Goal: Transaction & Acquisition: Book appointment/travel/reservation

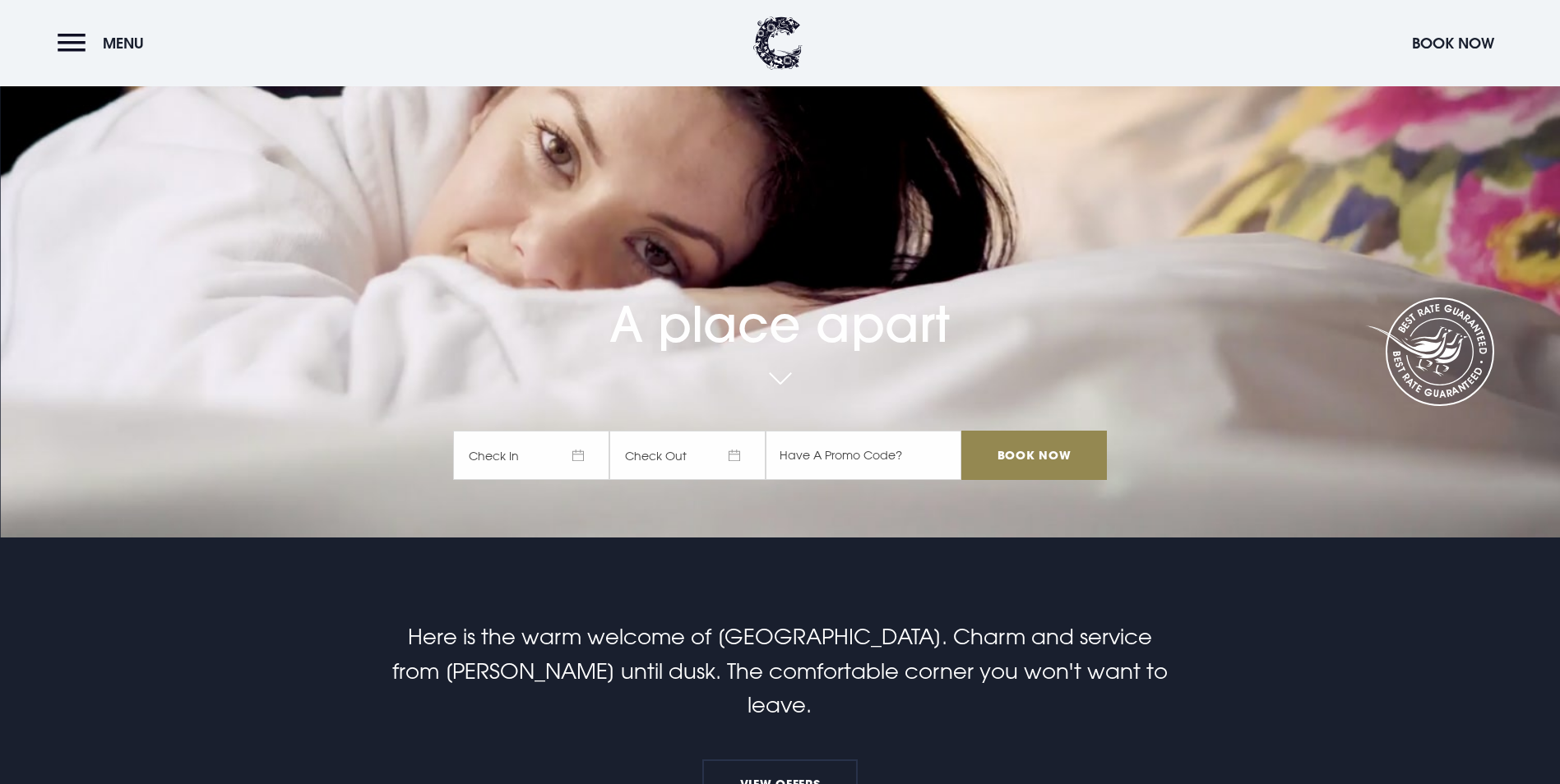
click at [541, 431] on span "Check In" at bounding box center [531, 455] width 156 height 49
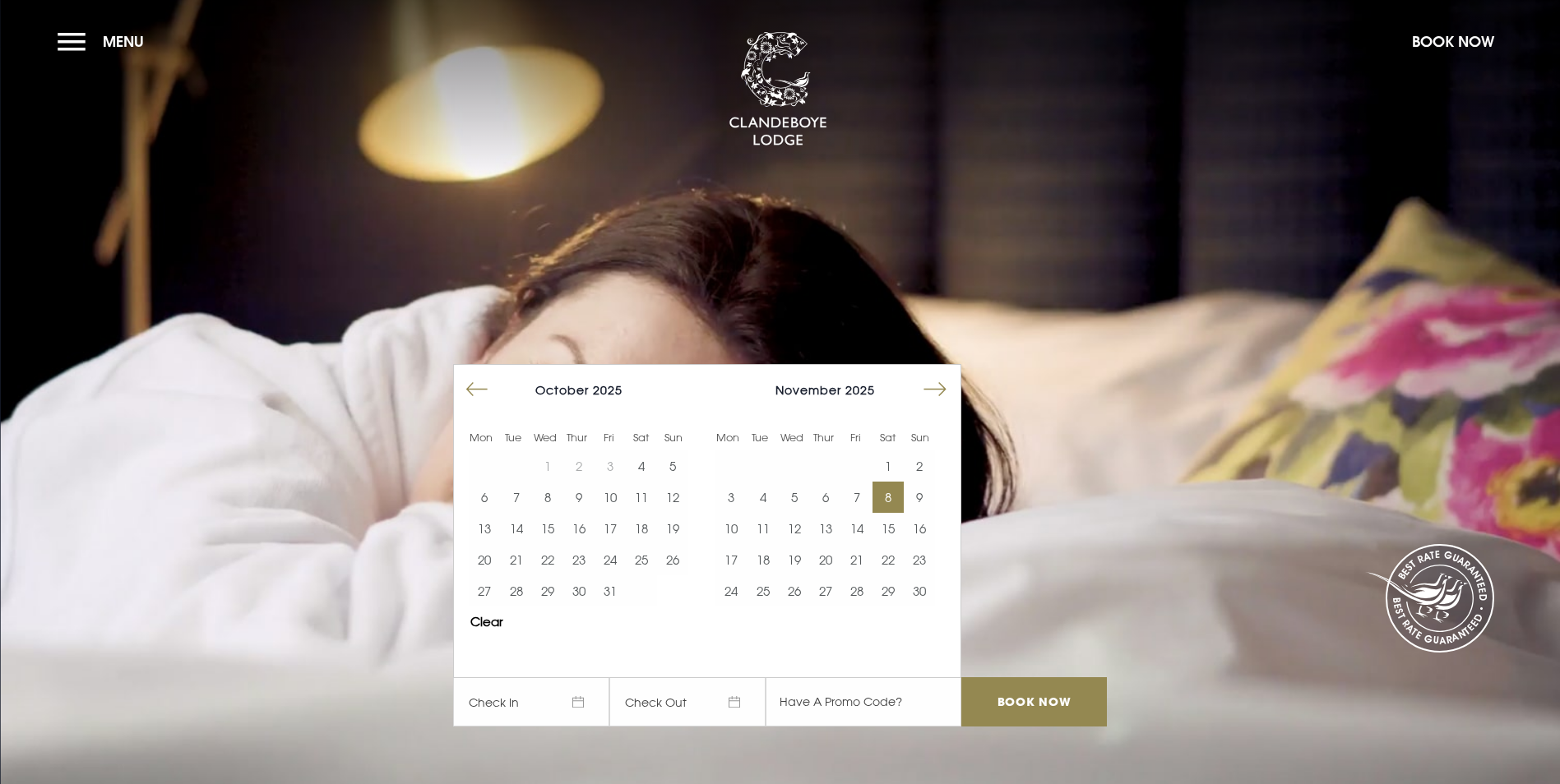
click at [894, 482] on button "8" at bounding box center [888, 498] width 32 height 32
click at [924, 482] on button "9" at bounding box center [919, 498] width 32 height 32
click at [1049, 678] on input "Book Now" at bounding box center [1033, 702] width 144 height 49
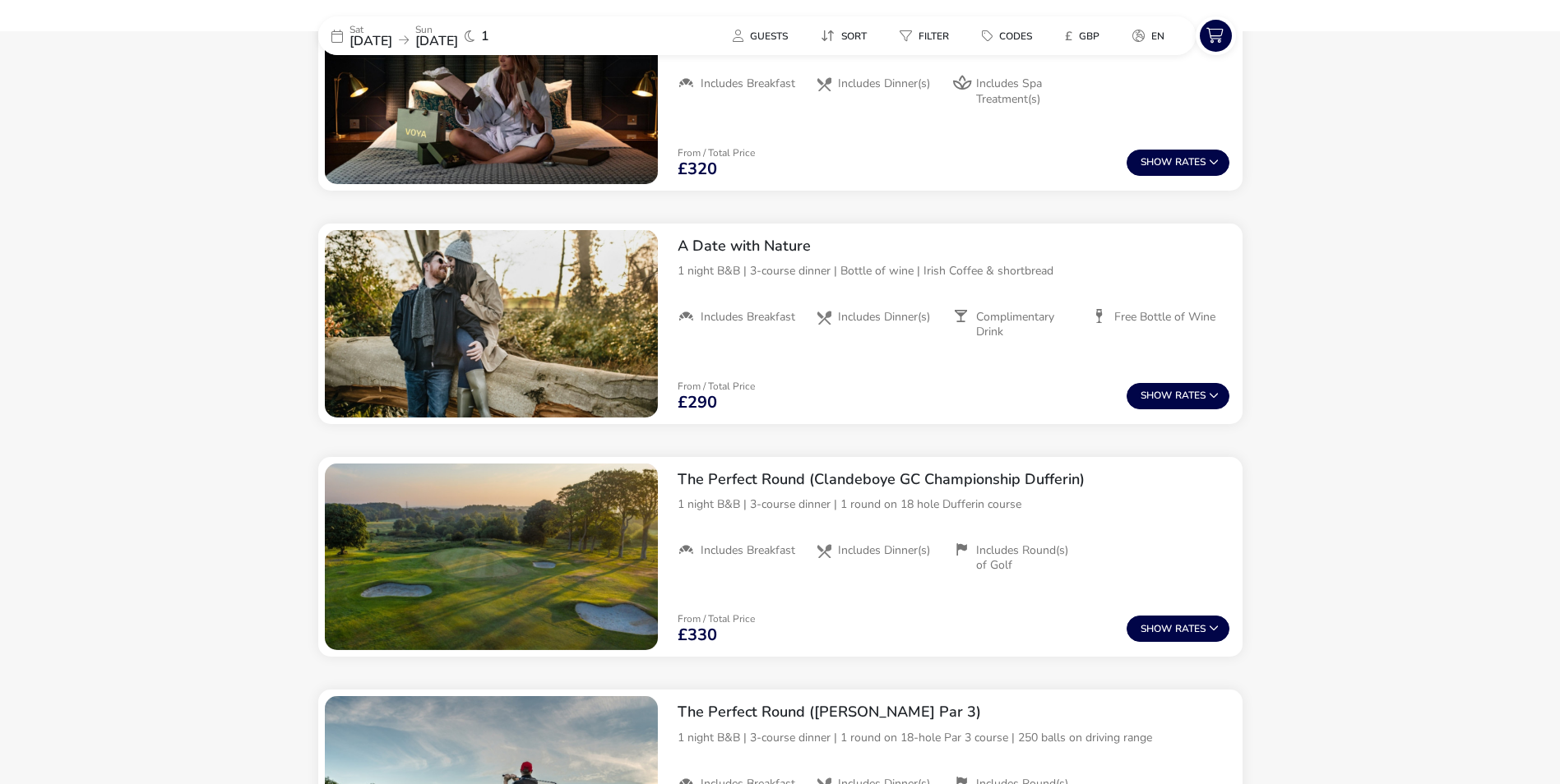
scroll to position [724, 0]
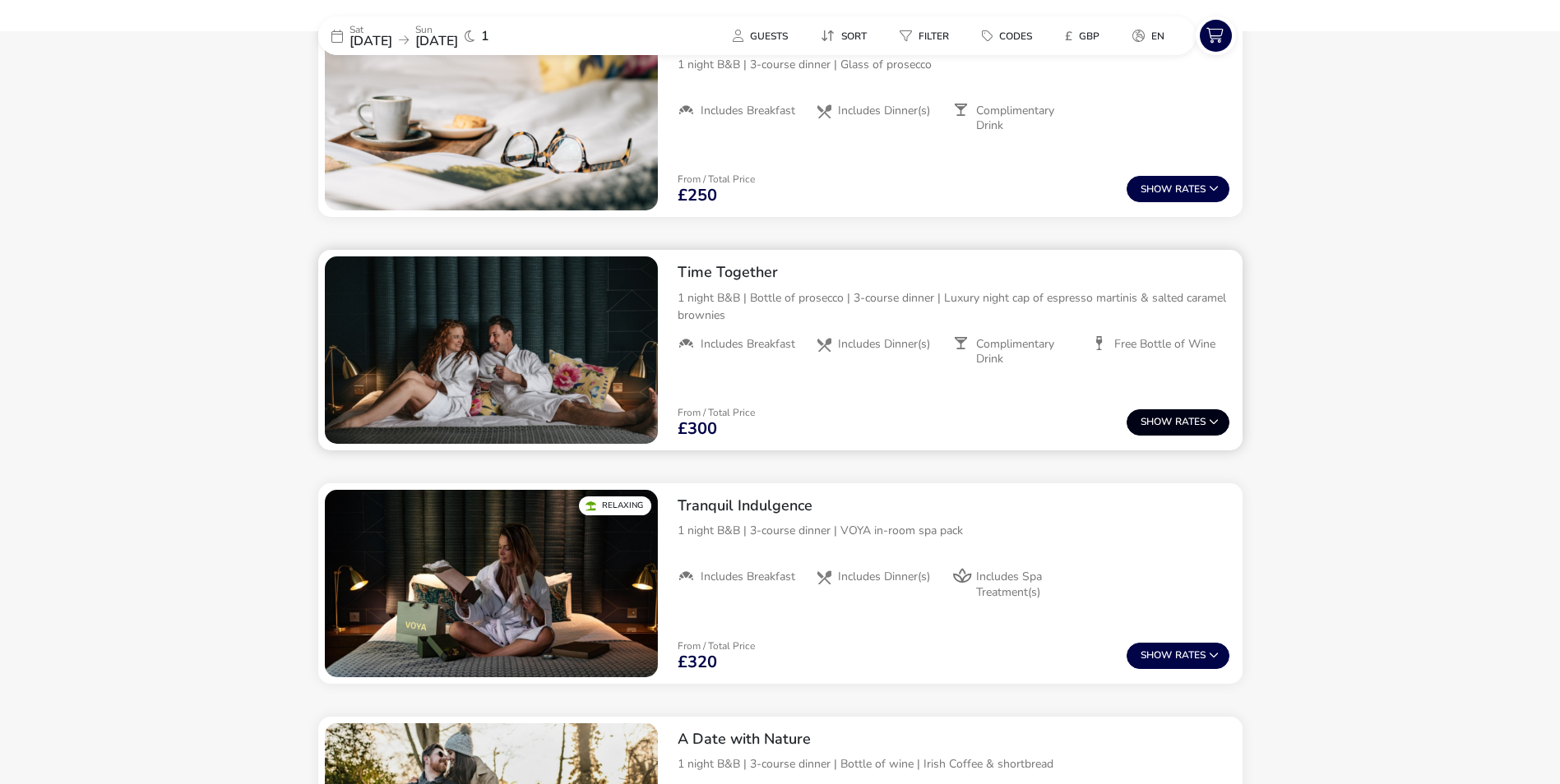
click at [1192, 418] on button "Show Rates" at bounding box center [1178, 423] width 103 height 27
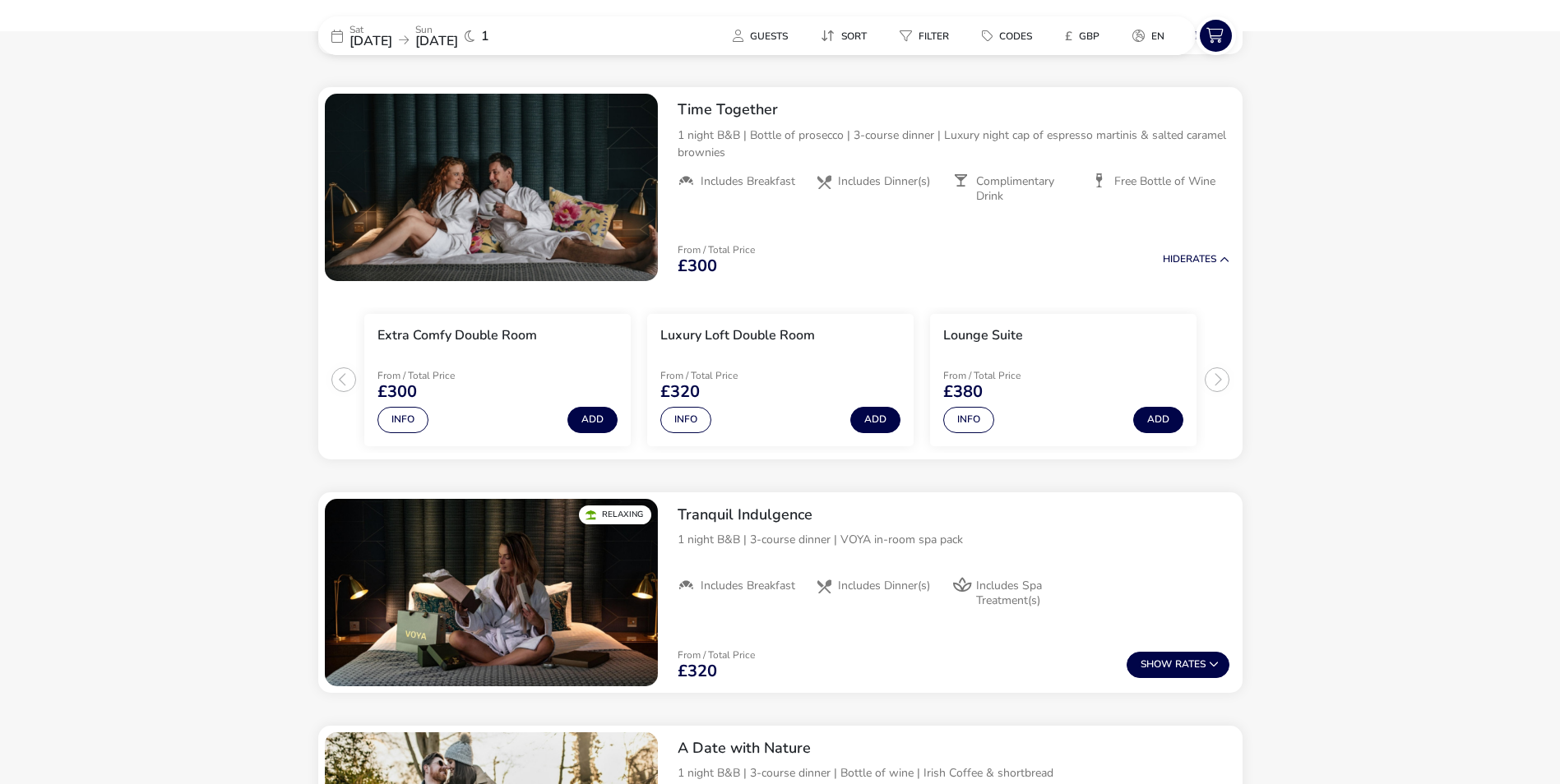
scroll to position [892, 0]
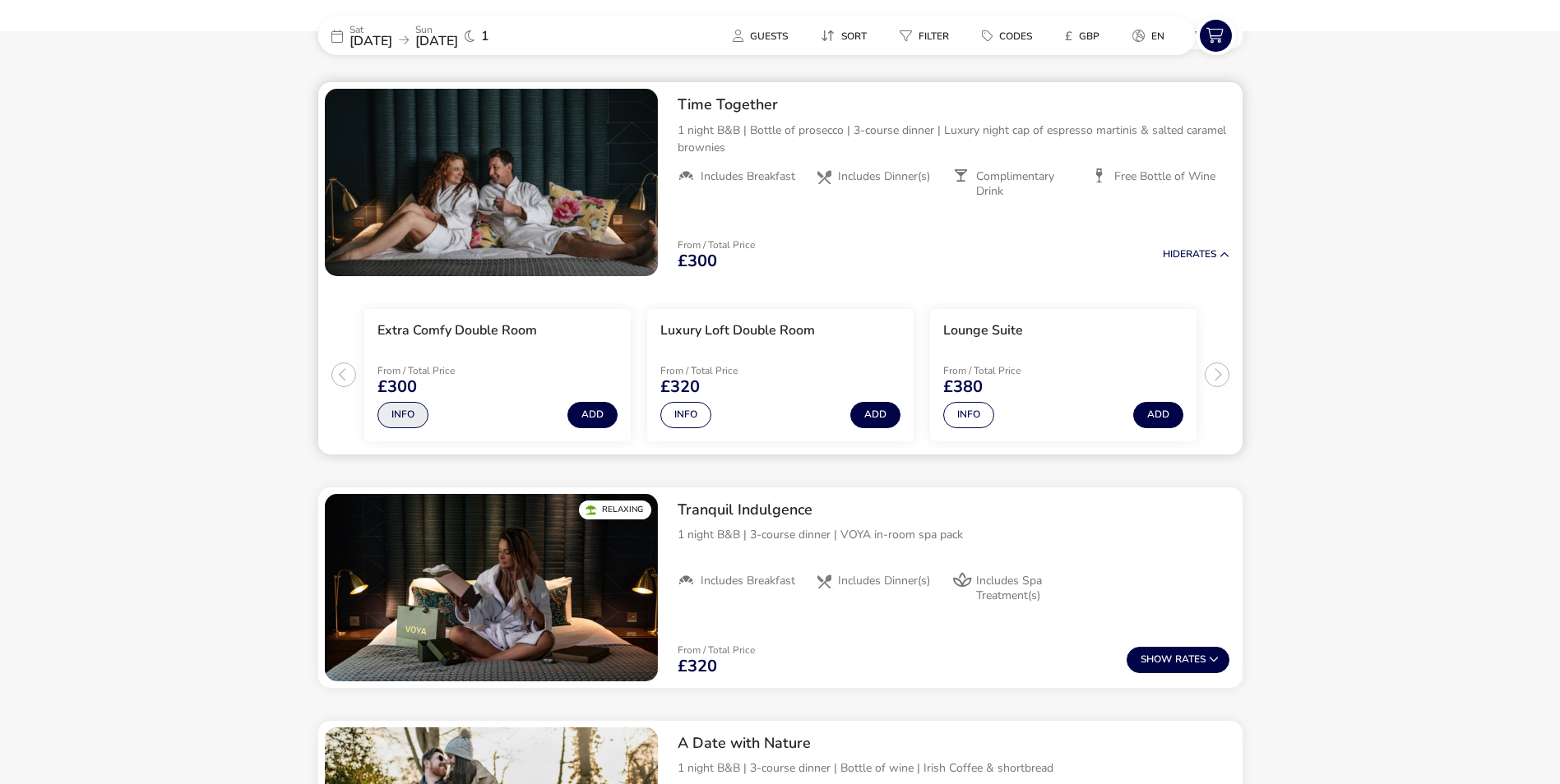
click at [402, 411] on button "Info" at bounding box center [402, 416] width 51 height 27
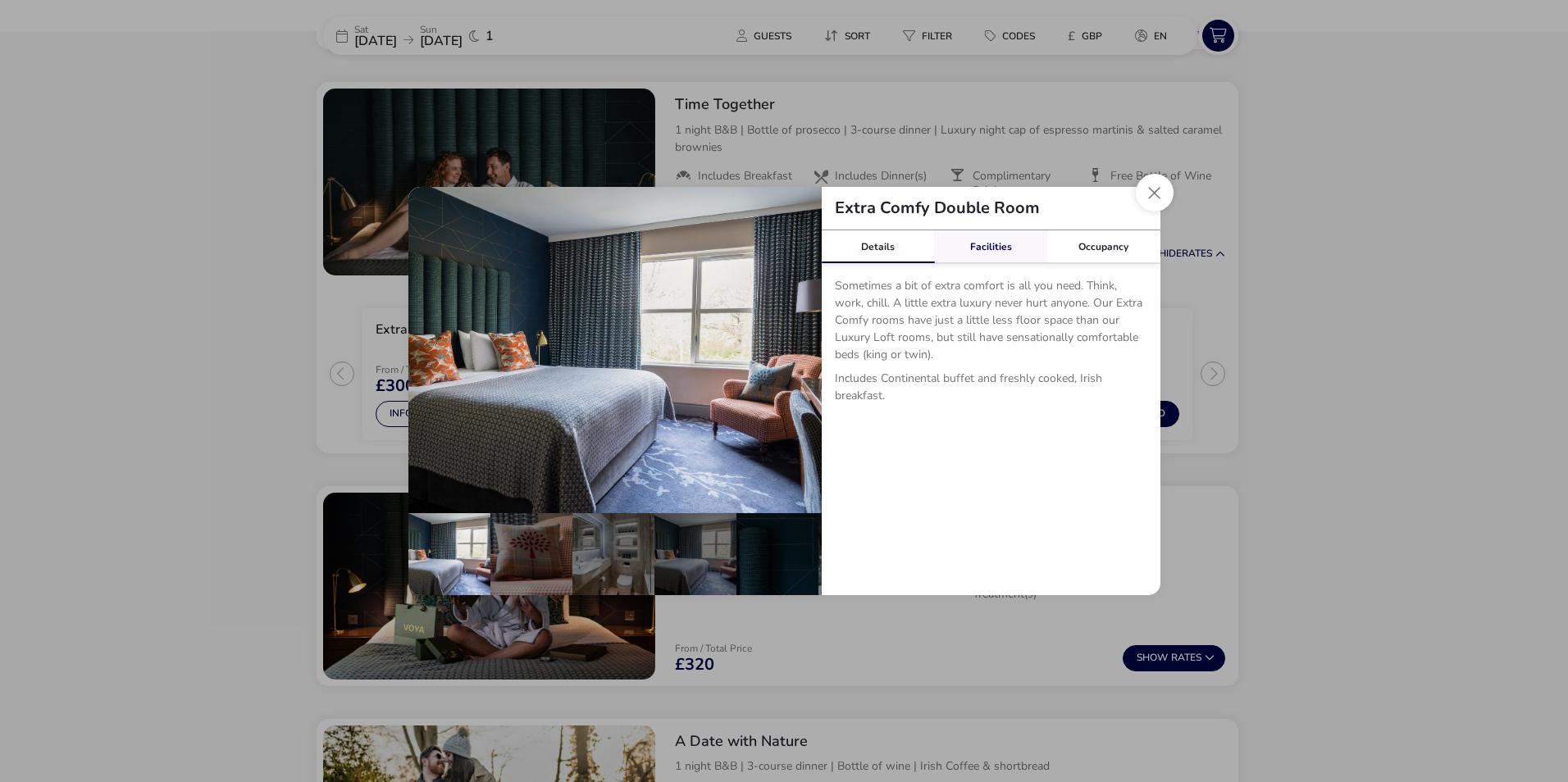
click at [981, 248] on link "Facilities" at bounding box center [990, 247] width 113 height 33
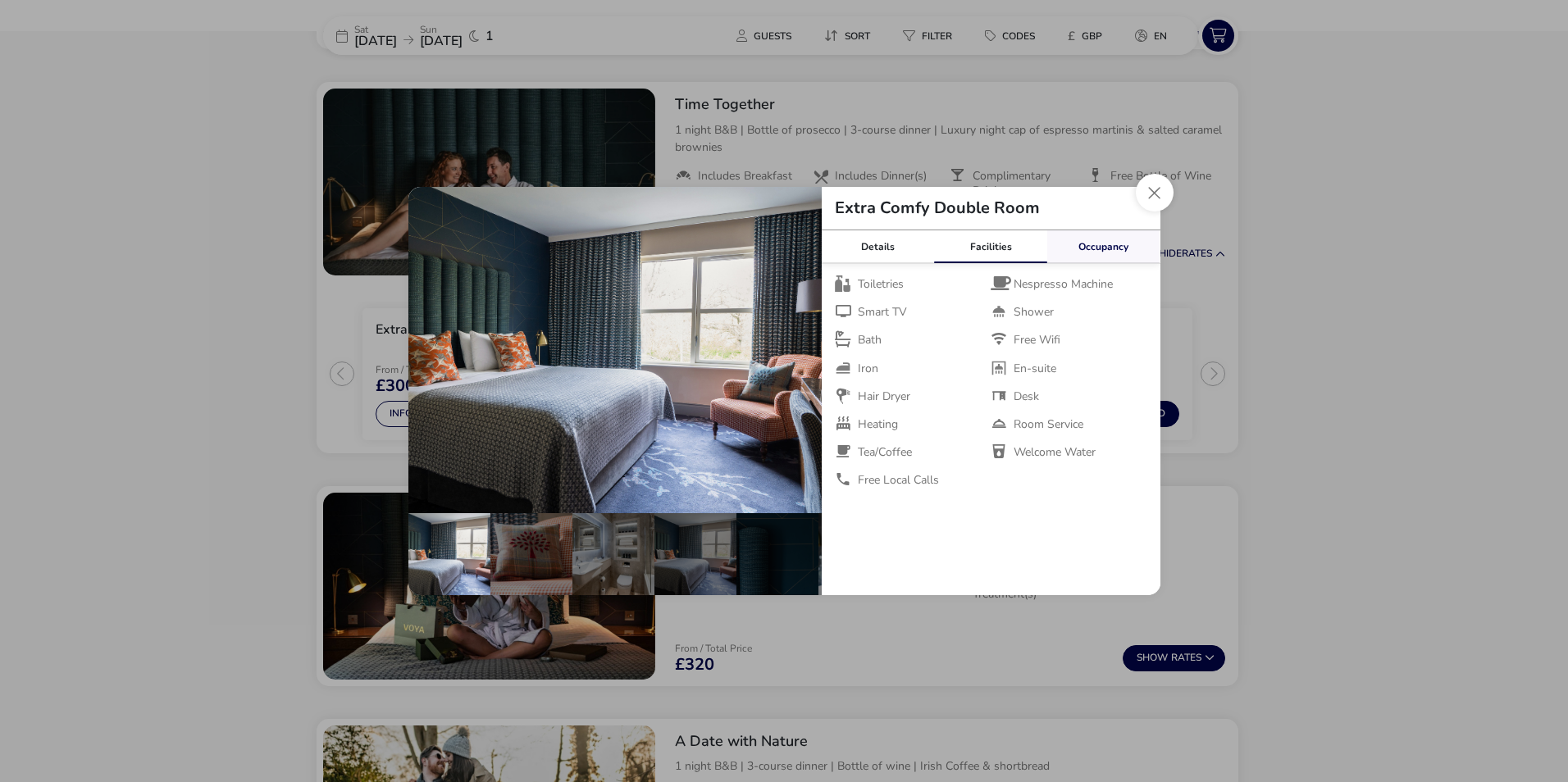
click at [1101, 244] on link "Occupancy" at bounding box center [1103, 247] width 113 height 33
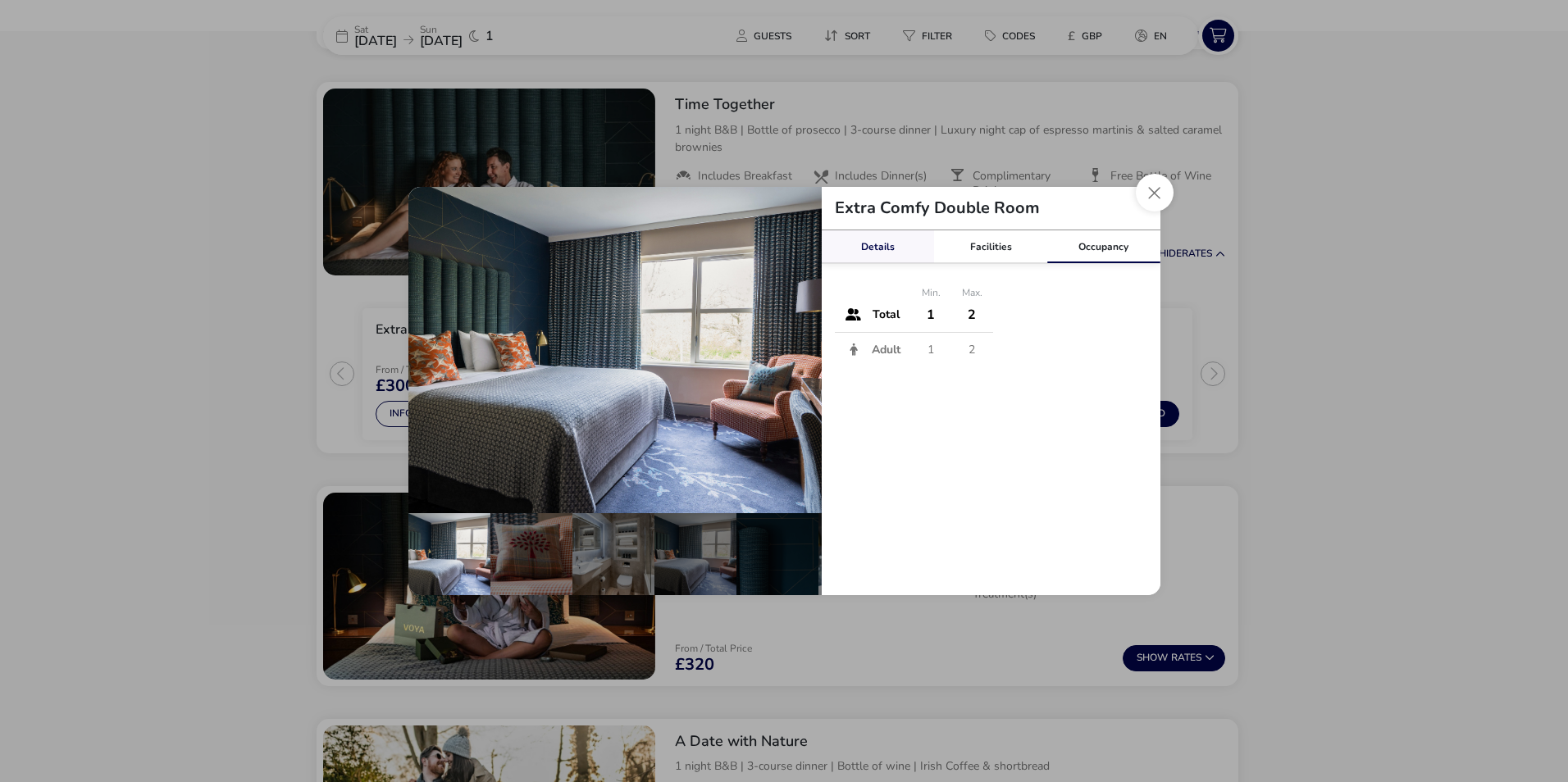
click at [868, 239] on link "Details" at bounding box center [878, 247] width 113 height 33
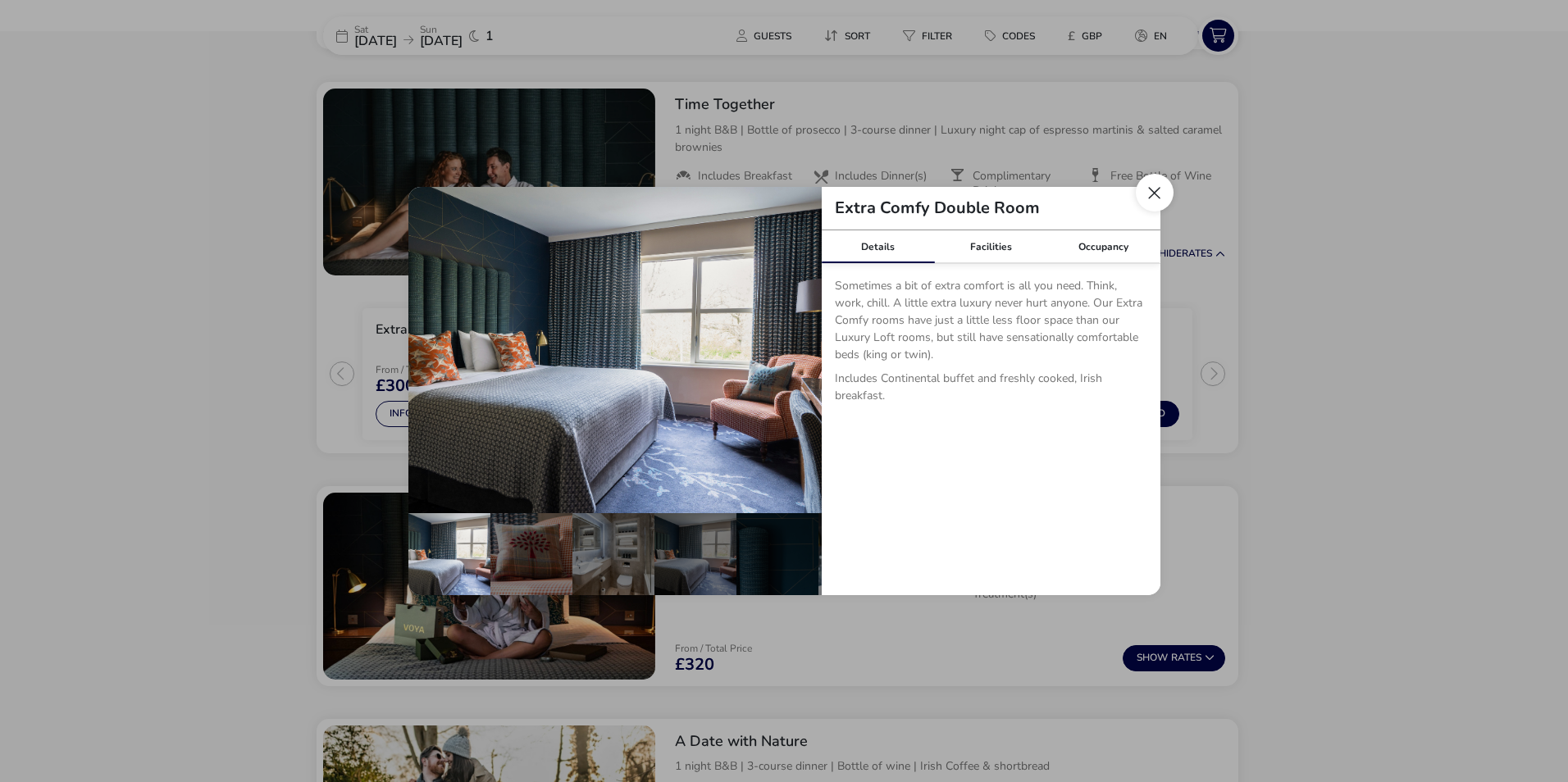
click at [1152, 192] on button "Close dialog" at bounding box center [1155, 193] width 38 height 38
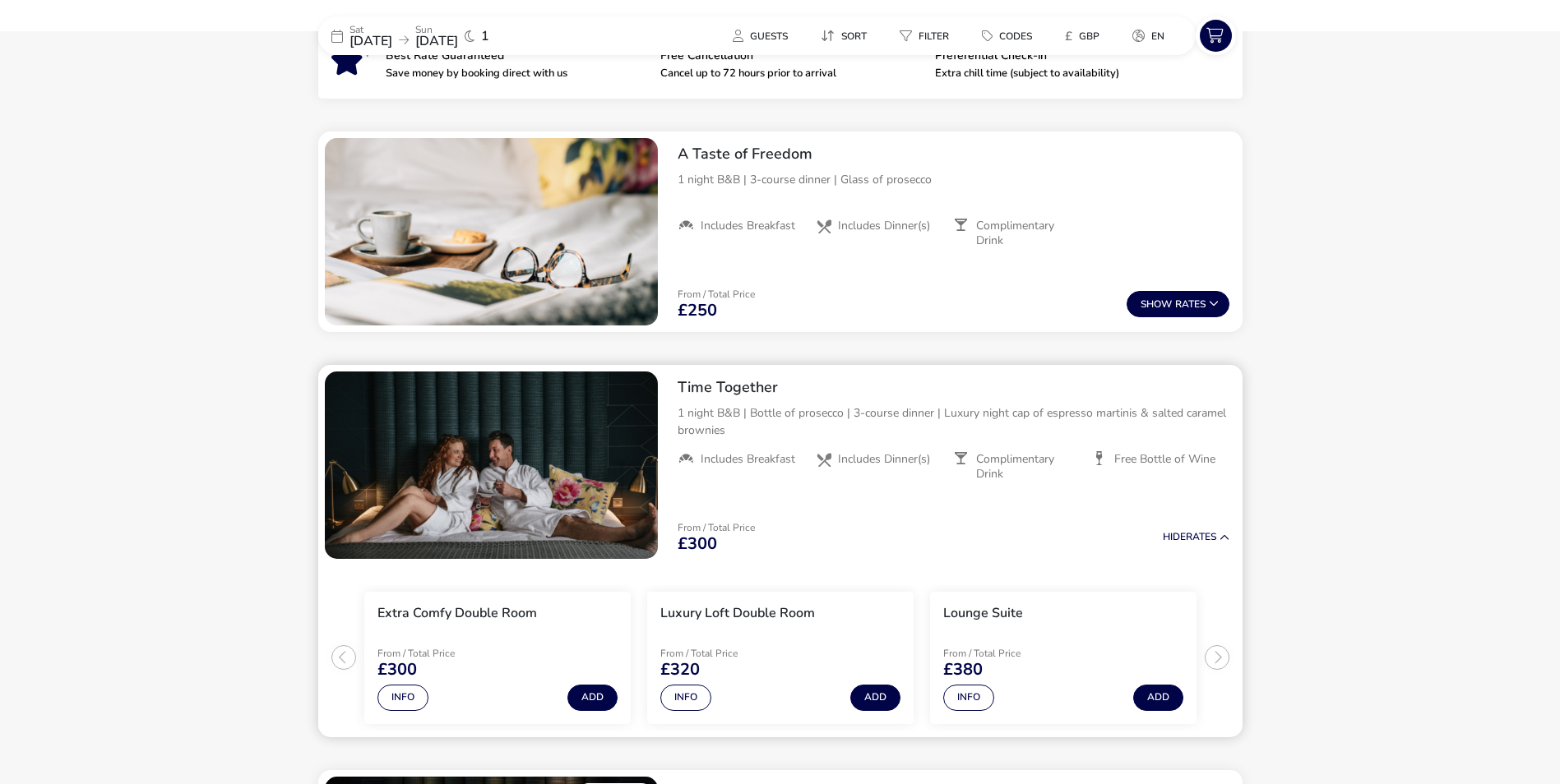
scroll to position [563, 0]
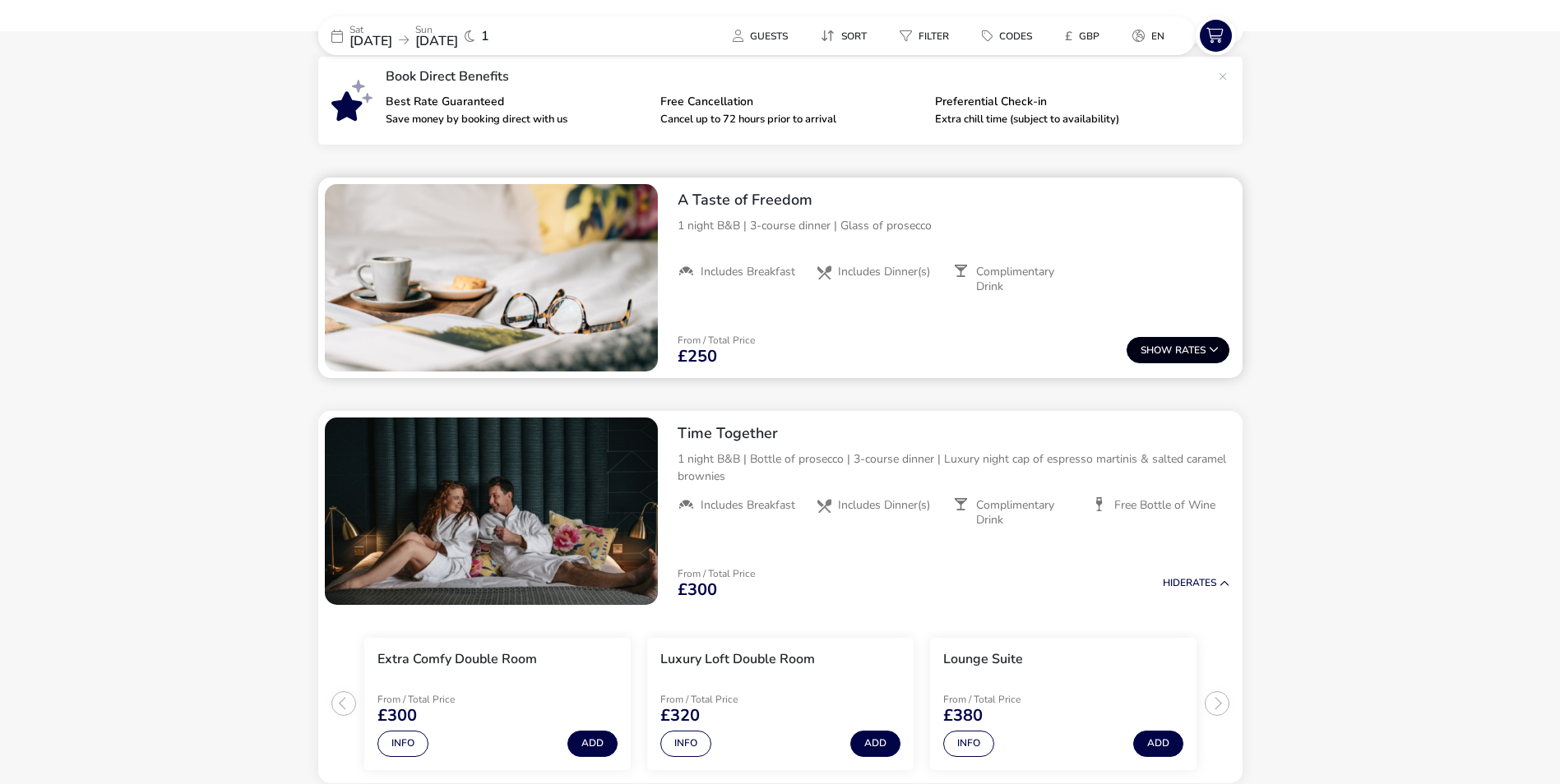
click at [1168, 353] on span "Show" at bounding box center [1158, 350] width 35 height 11
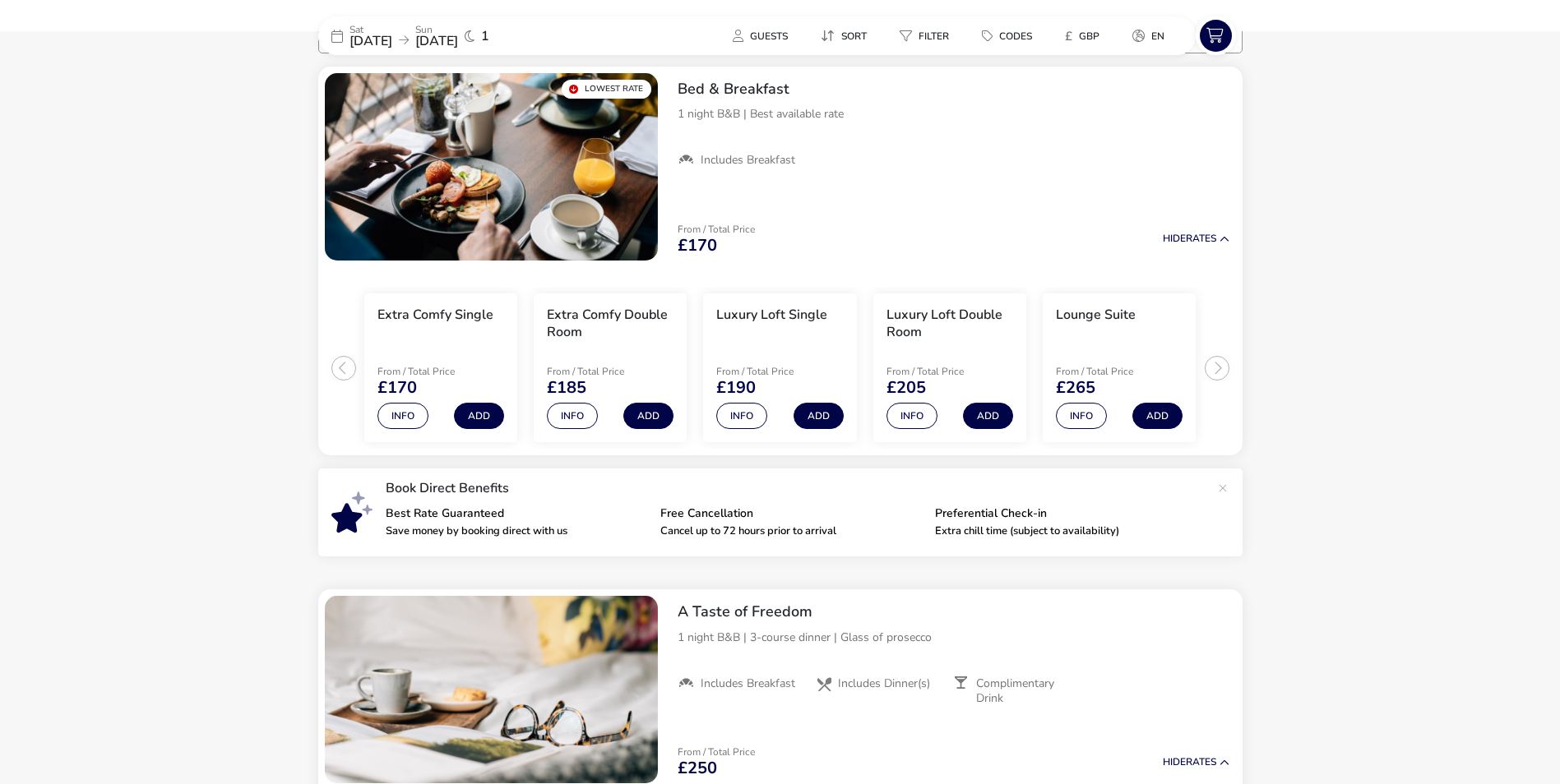
scroll to position [246, 0]
